Goal: Information Seeking & Learning: Learn about a topic

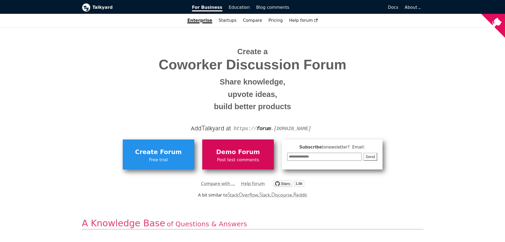
click at [224, 150] on span "Demo Forum" at bounding box center [238, 152] width 66 height 10
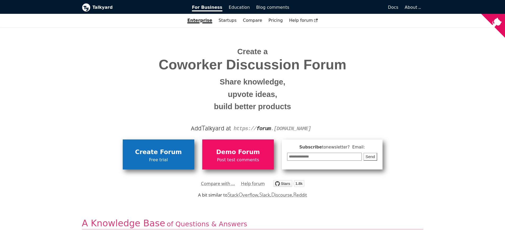
click at [173, 154] on span "Create Forum" at bounding box center [158, 152] width 66 height 10
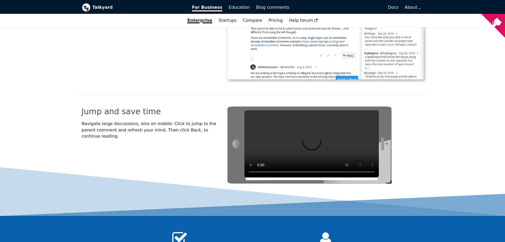
scroll to position [1644, 0]
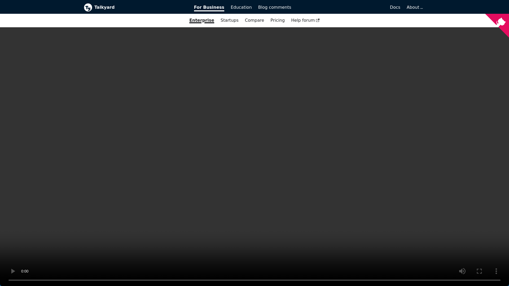
click at [277, 143] on video at bounding box center [254, 143] width 509 height 286
click at [157, 187] on video at bounding box center [254, 143] width 509 height 286
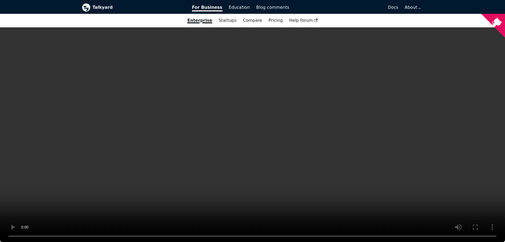
scroll to position [159, 0]
